Goal: Navigation & Orientation: Find specific page/section

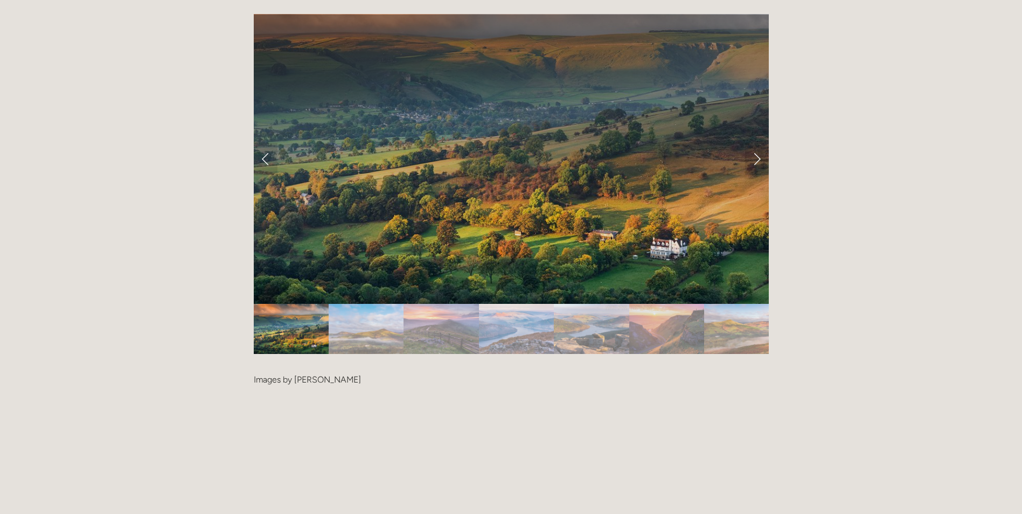
scroll to position [2262, 0]
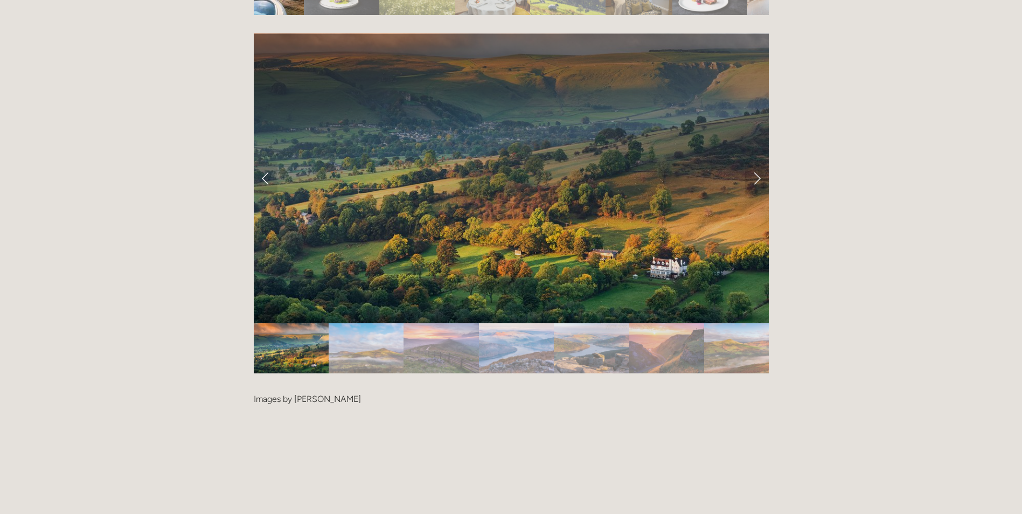
click at [367, 323] on img "Slide 2" at bounding box center [365, 348] width 75 height 50
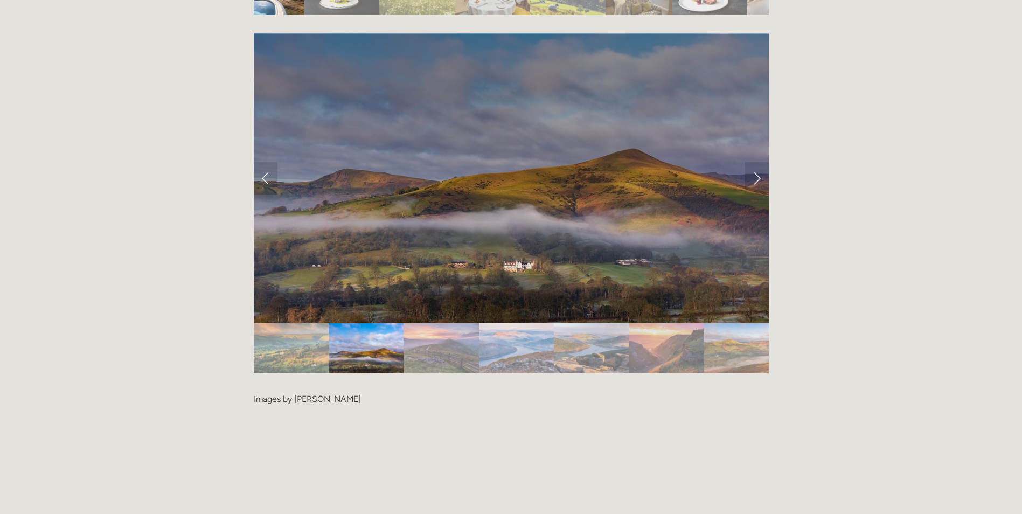
click at [447, 323] on img "Slide 3" at bounding box center [440, 348] width 75 height 50
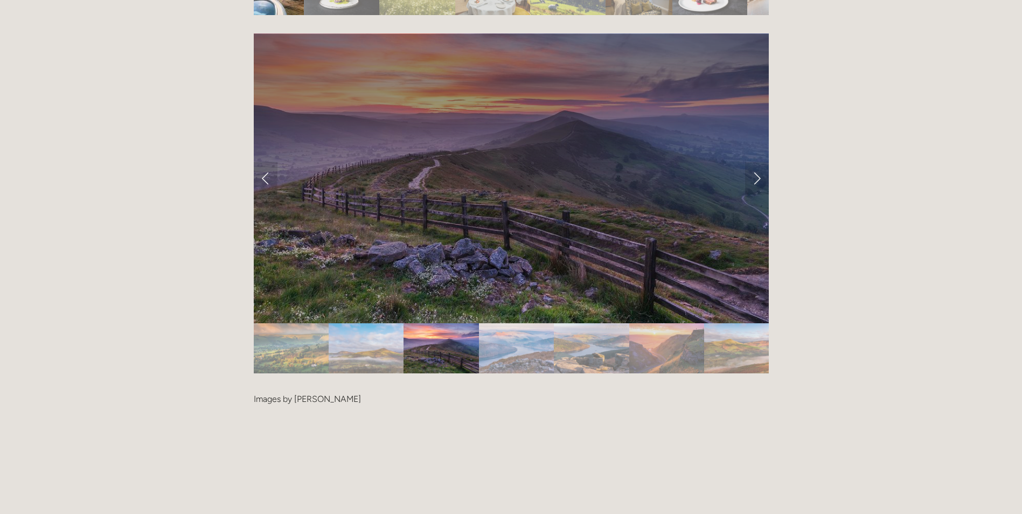
click at [524, 323] on img "Slide 4" at bounding box center [516, 348] width 75 height 50
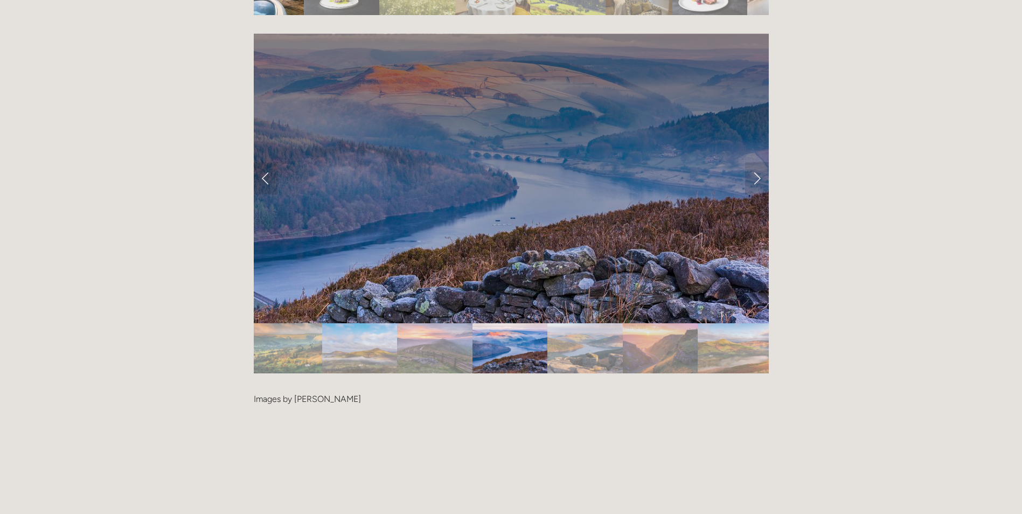
click at [608, 323] on img "Slide 5" at bounding box center [584, 348] width 75 height 50
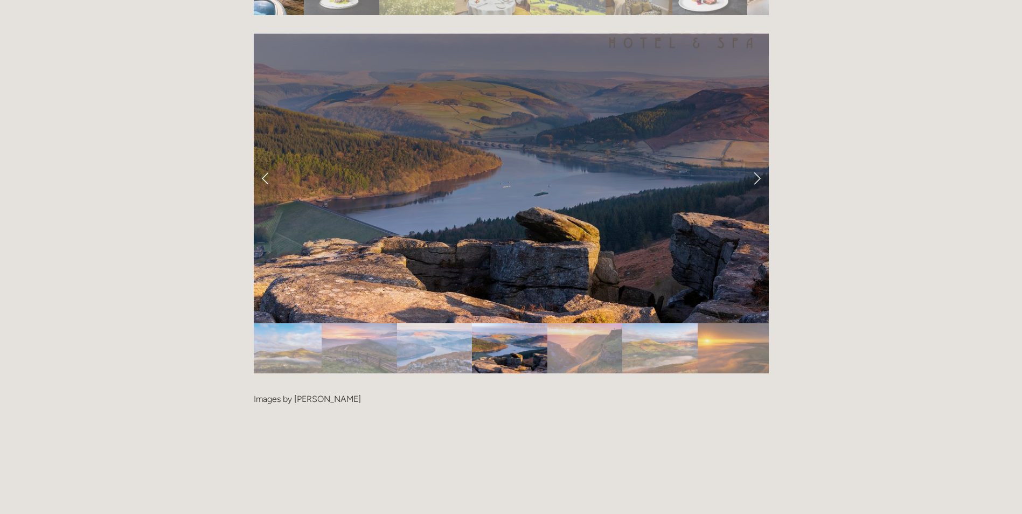
click at [603, 323] on img "Slide 6" at bounding box center [584, 348] width 75 height 50
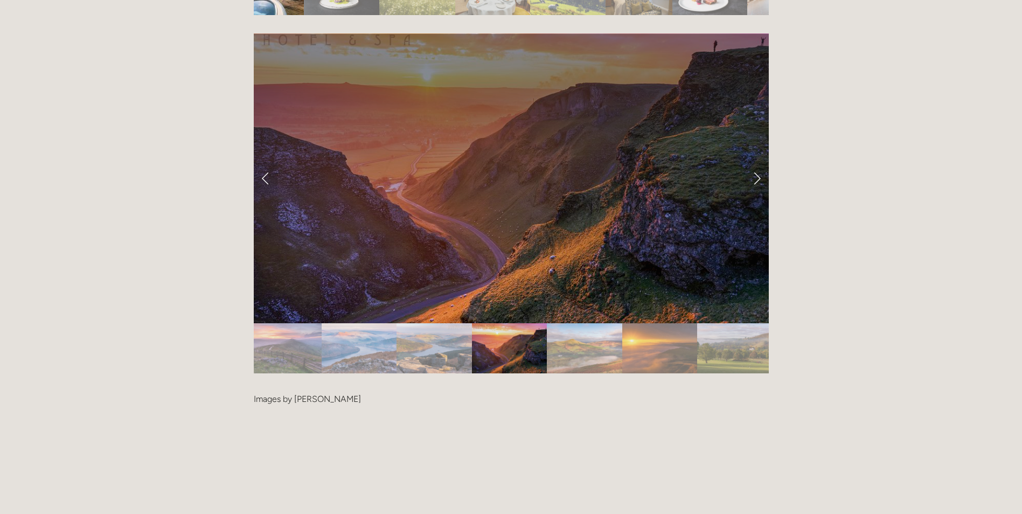
click at [655, 323] on img "Slide 8" at bounding box center [659, 348] width 75 height 50
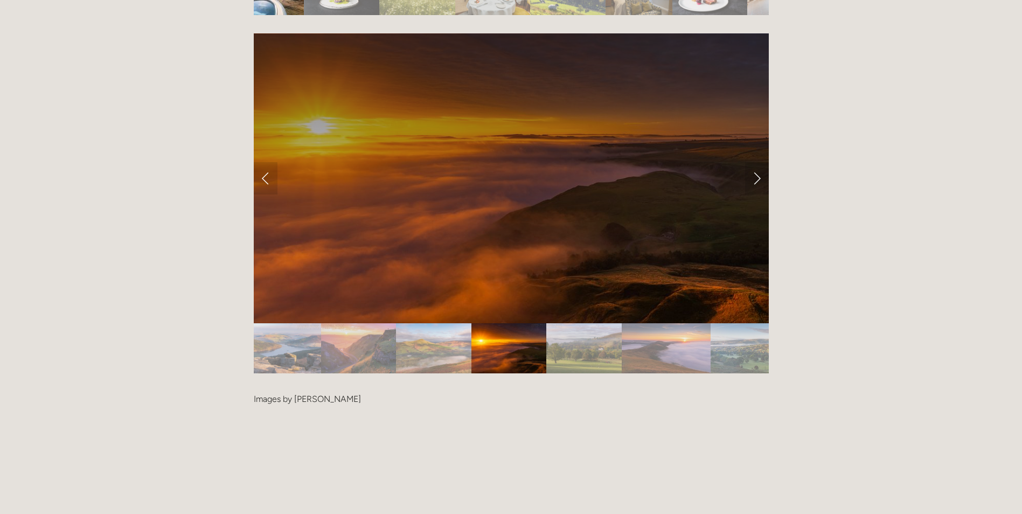
click at [683, 323] on img "Slide 10" at bounding box center [665, 348] width 89 height 50
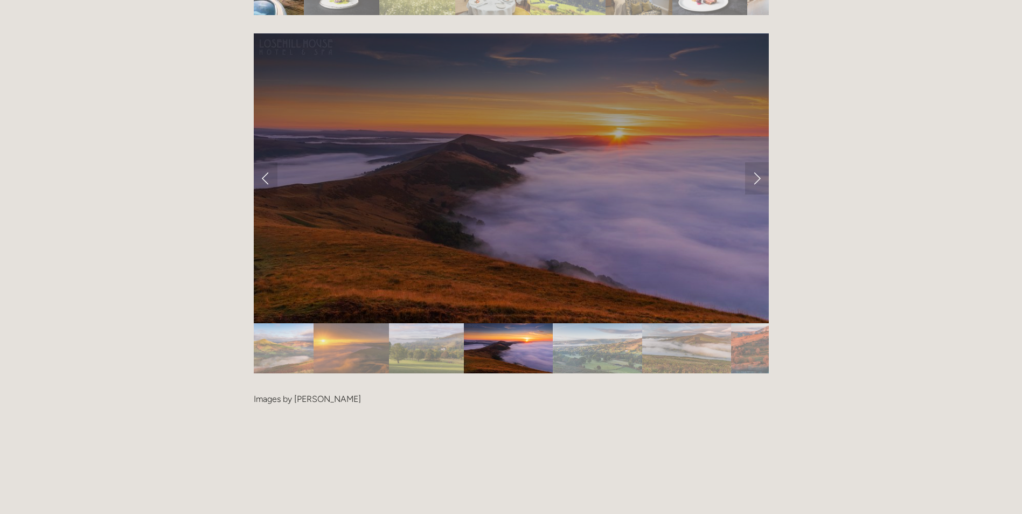
click at [751, 323] on img "Slide 13" at bounding box center [768, 348] width 75 height 50
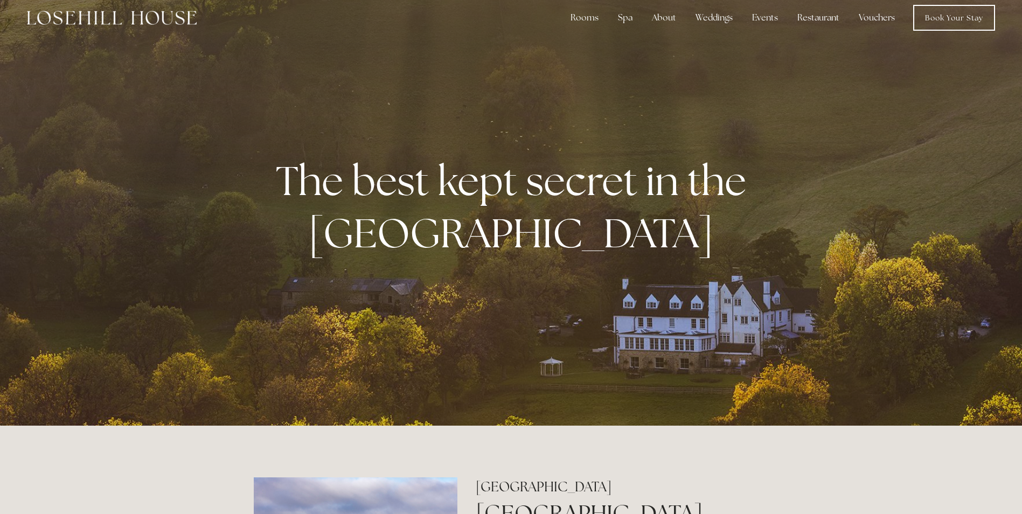
scroll to position [0, 0]
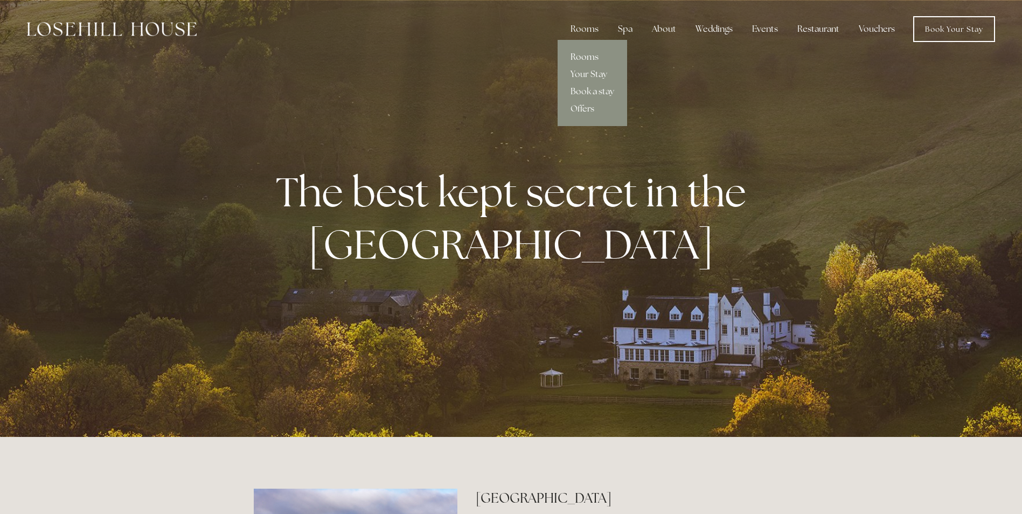
click at [579, 56] on link "Rooms" at bounding box center [591, 56] width 69 height 17
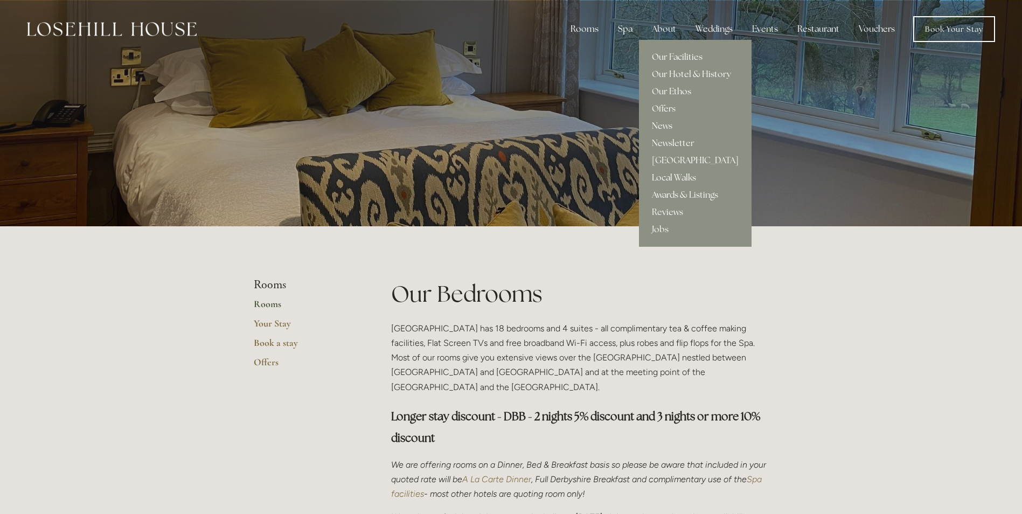
click at [671, 178] on link "Local Walks" at bounding box center [695, 177] width 113 height 17
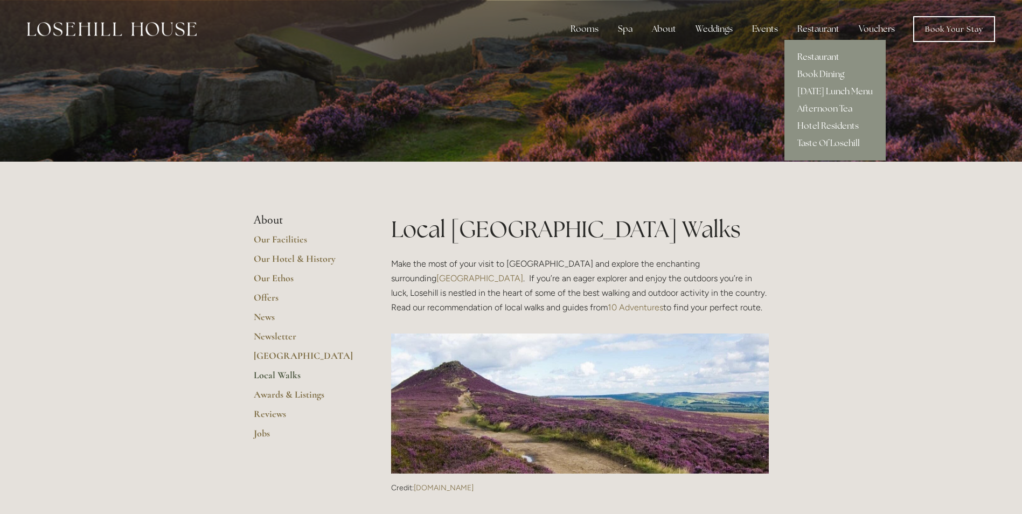
click at [820, 57] on link "Restaurant" at bounding box center [834, 56] width 101 height 17
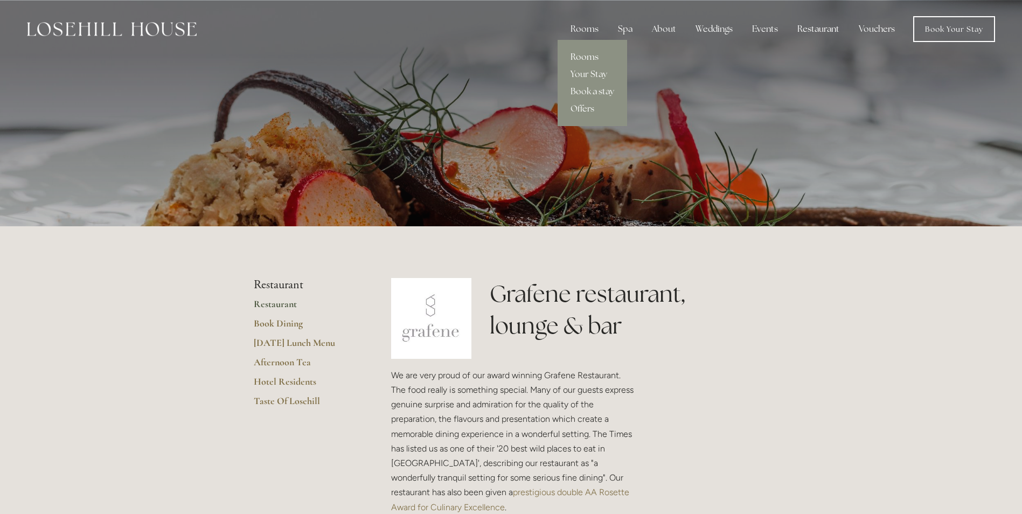
click at [587, 57] on link "Rooms" at bounding box center [591, 56] width 69 height 17
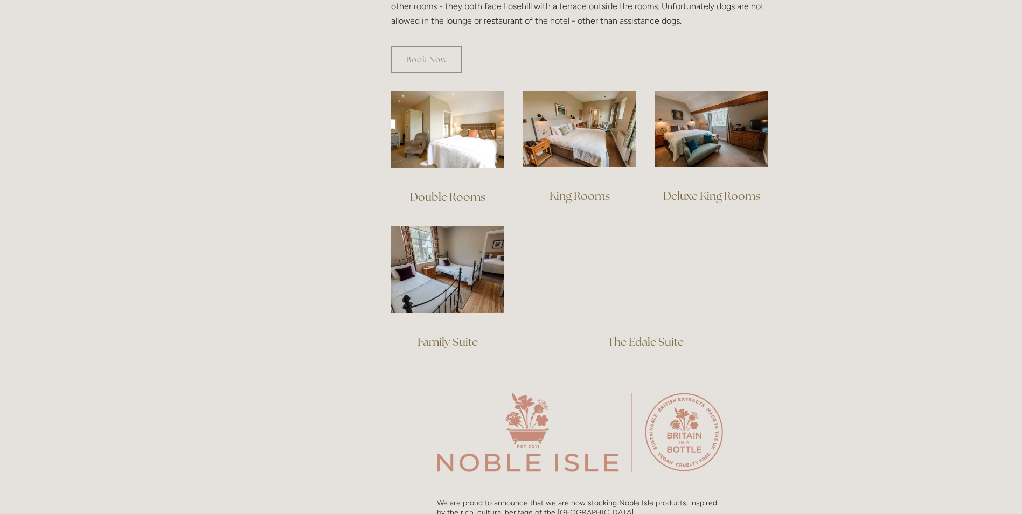
scroll to position [700, 0]
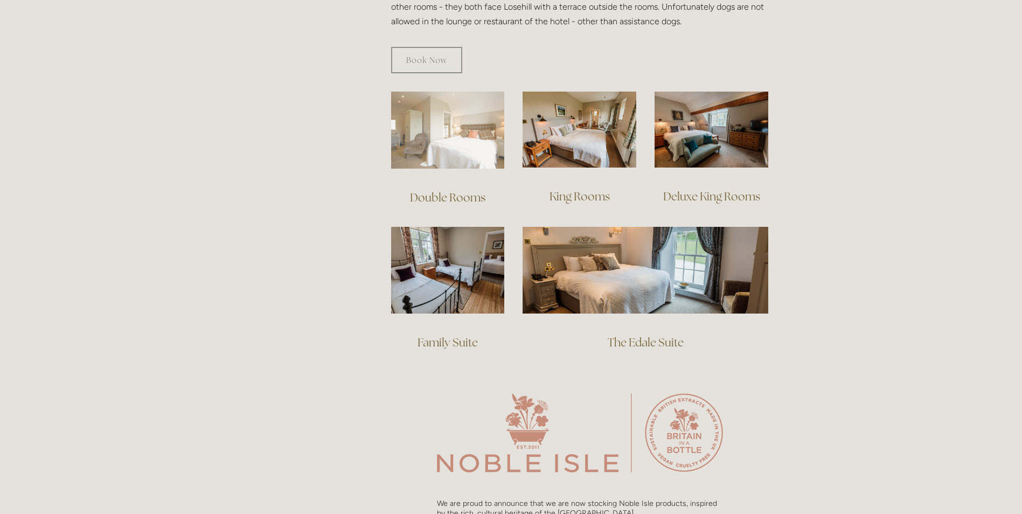
click at [450, 127] on img at bounding box center [448, 130] width 114 height 77
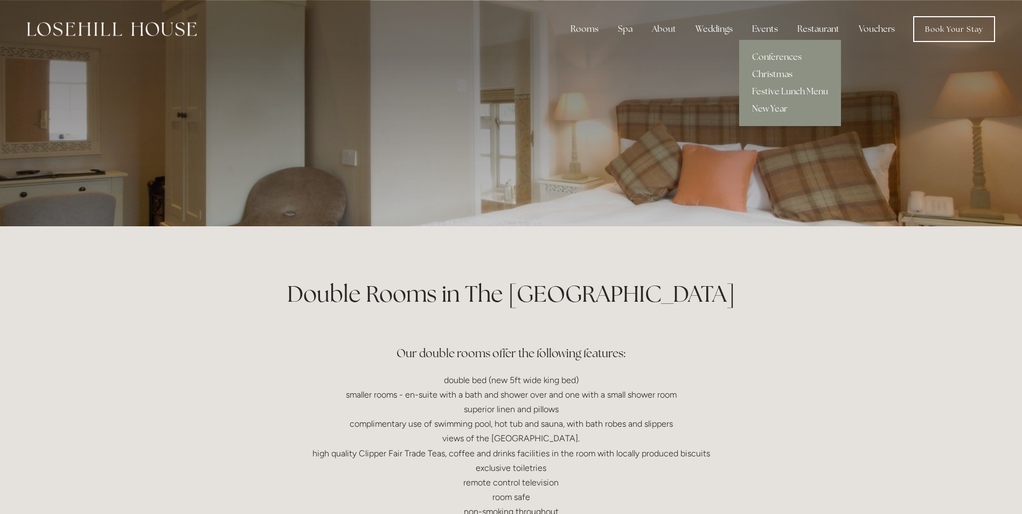
click at [764, 72] on link "Christmas" at bounding box center [790, 74] width 102 height 17
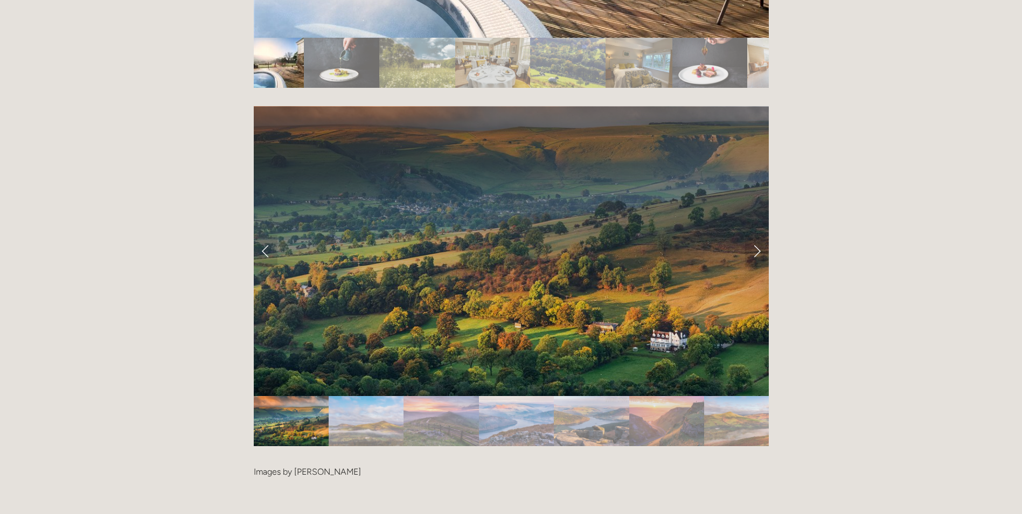
scroll to position [2208, 0]
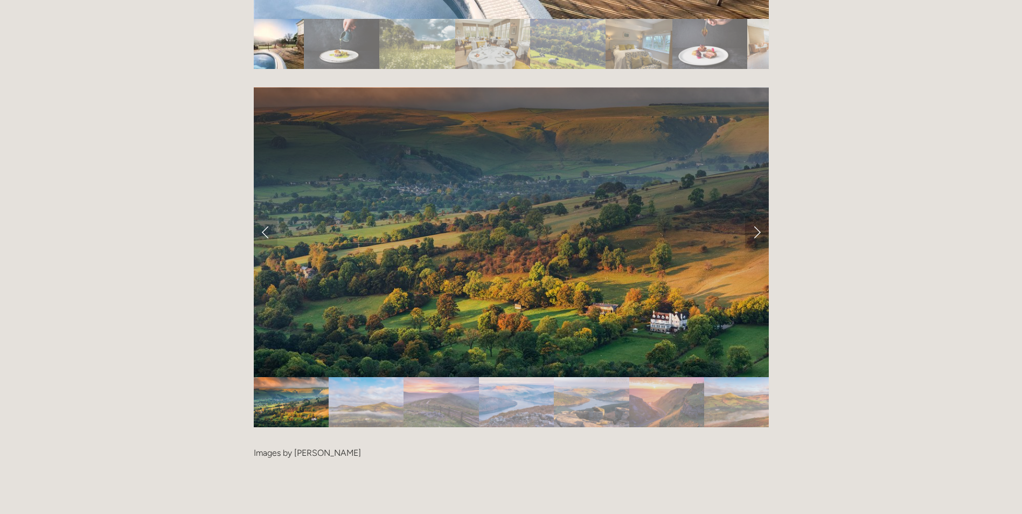
click at [760, 216] on link "Next Slide" at bounding box center [757, 232] width 24 height 32
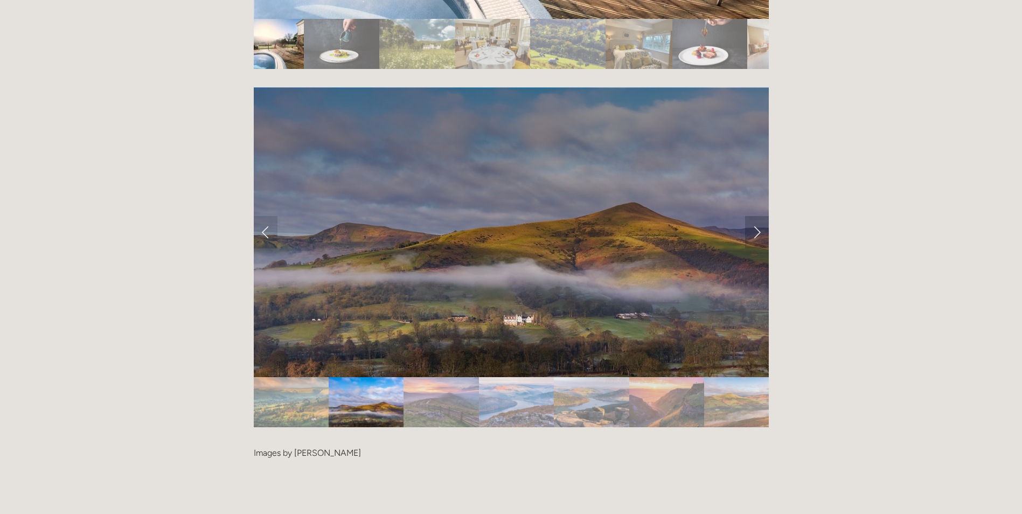
click at [760, 216] on link "Next Slide" at bounding box center [757, 232] width 24 height 32
click at [759, 216] on link "Next Slide" at bounding box center [757, 232] width 24 height 32
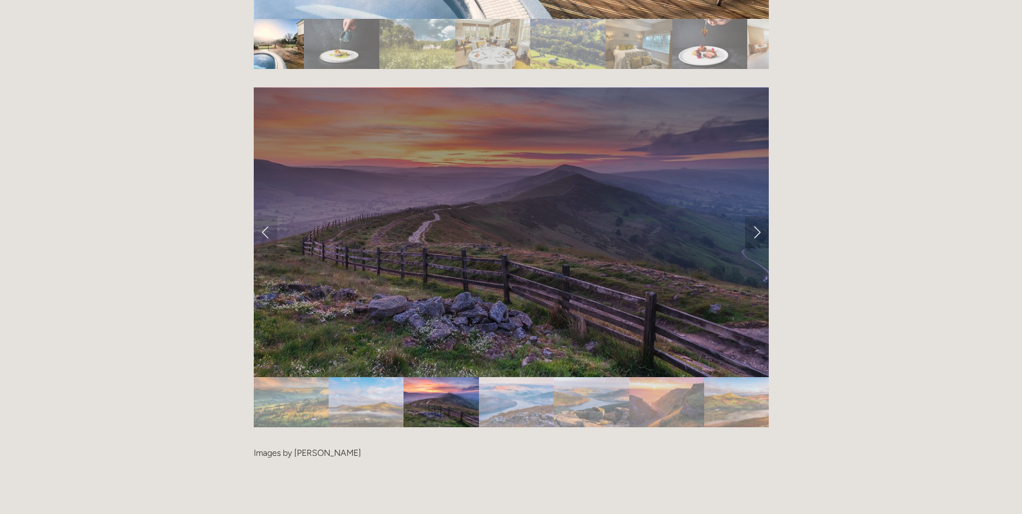
click at [759, 216] on link "Next Slide" at bounding box center [757, 232] width 24 height 32
click at [753, 216] on link "Next Slide" at bounding box center [757, 232] width 24 height 32
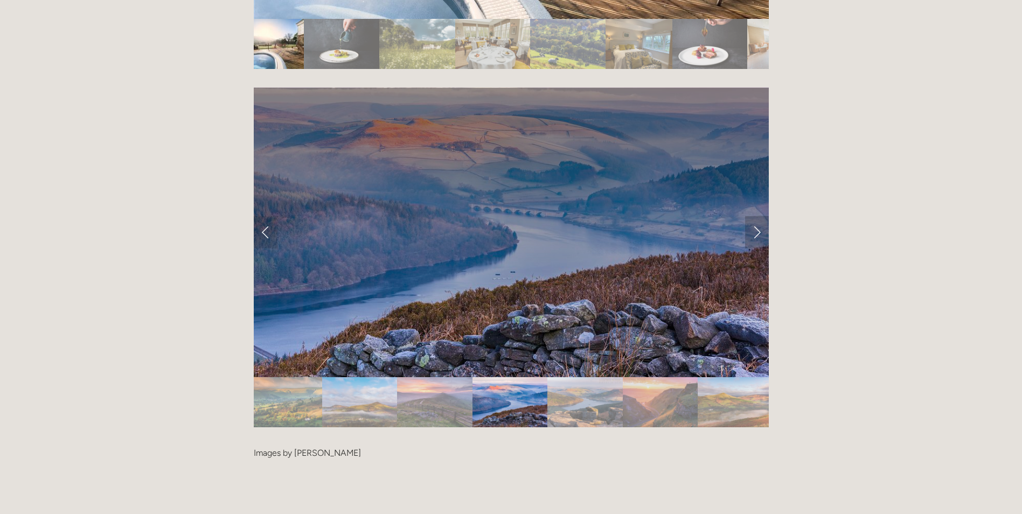
click at [753, 216] on link "Next Slide" at bounding box center [757, 232] width 24 height 32
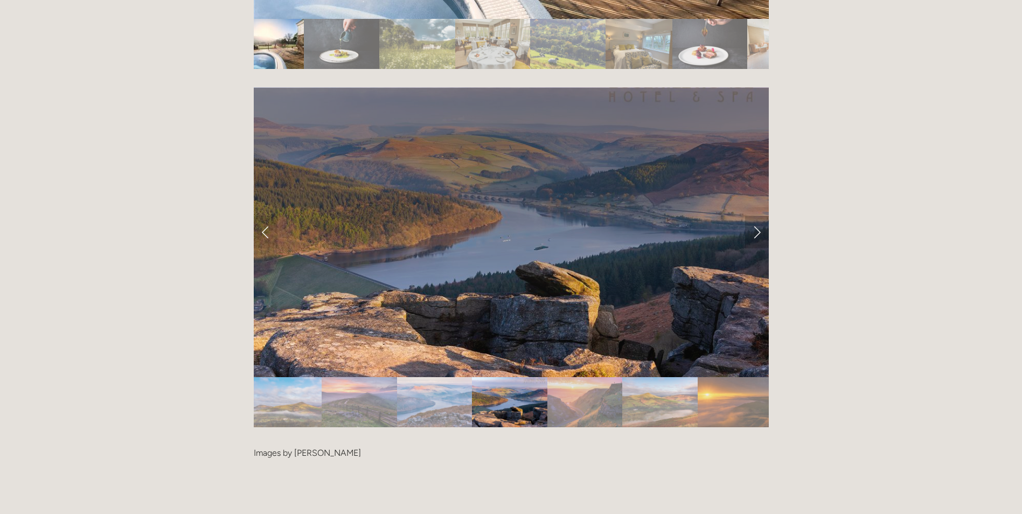
click at [753, 216] on link "Next Slide" at bounding box center [757, 232] width 24 height 32
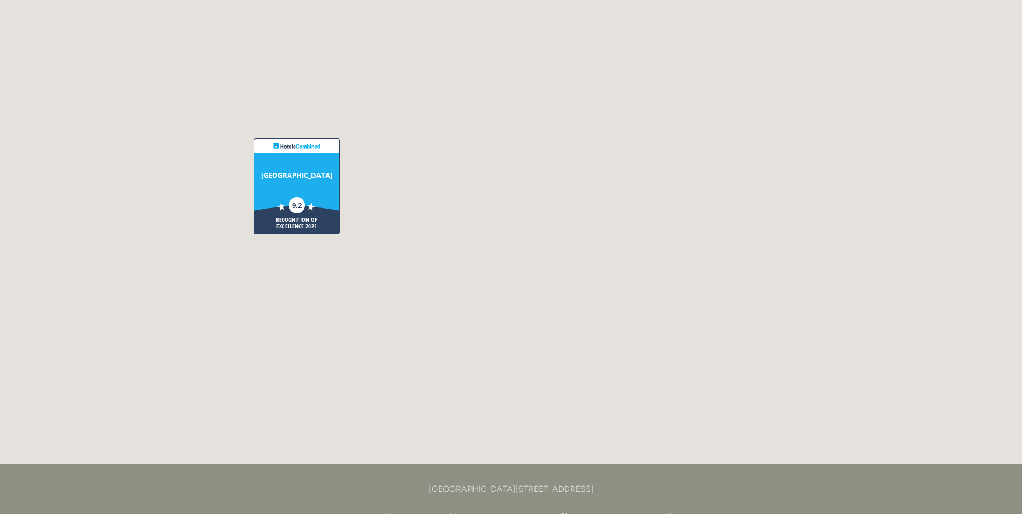
scroll to position [2692, 0]
